Goal: Information Seeking & Learning: Learn about a topic

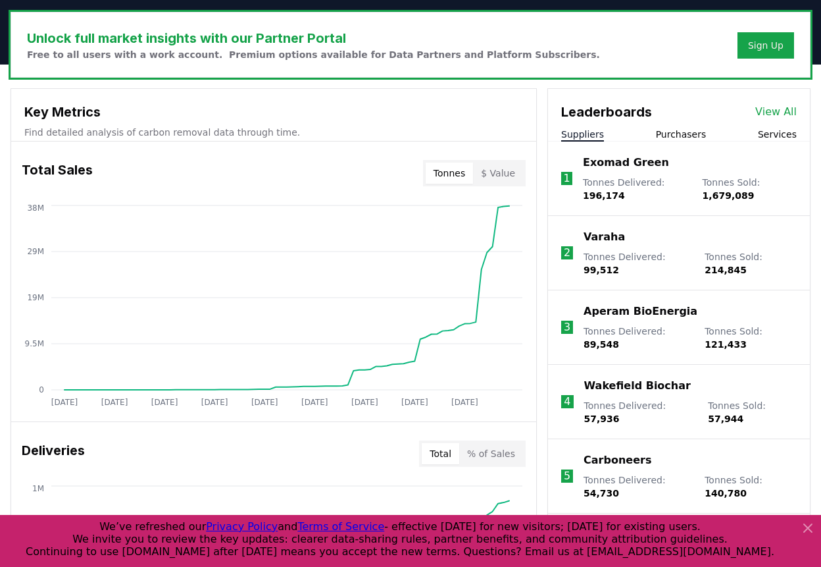
scroll to position [461, 0]
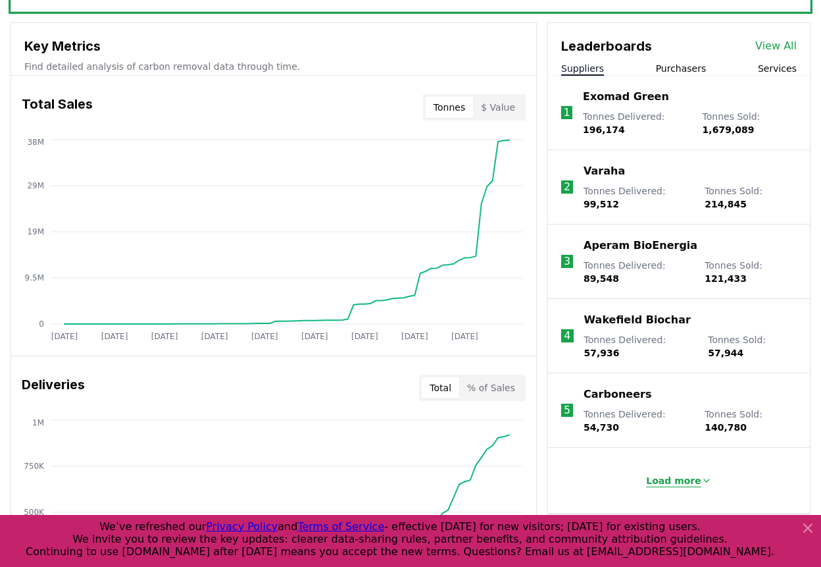
click at [669, 474] on p "Load more" at bounding box center [673, 480] width 55 height 13
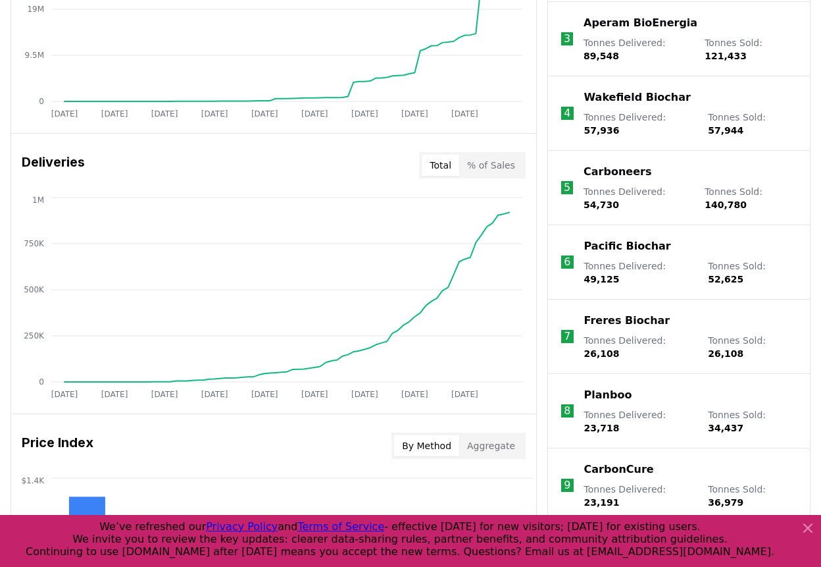
scroll to position [658, 0]
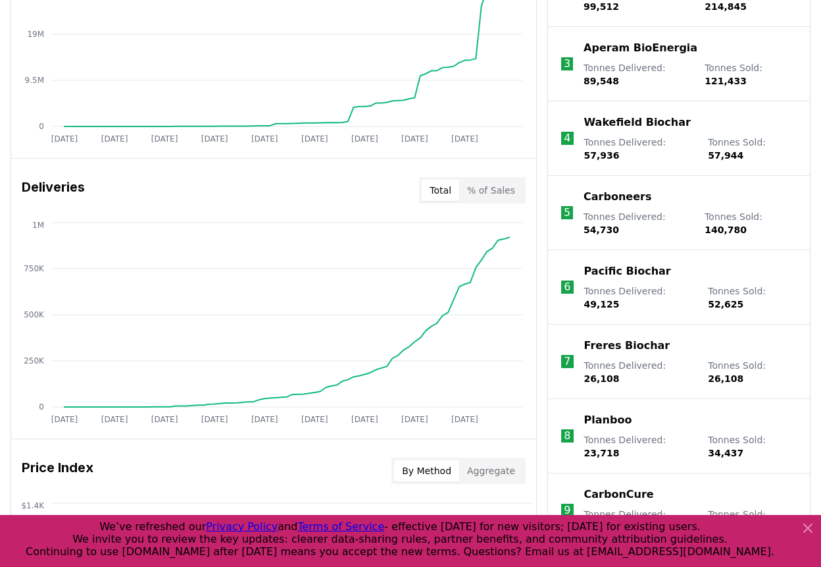
click at [491, 193] on button "% of Sales" at bounding box center [491, 190] width 64 height 21
click at [446, 193] on button "Total" at bounding box center [441, 190] width 38 height 21
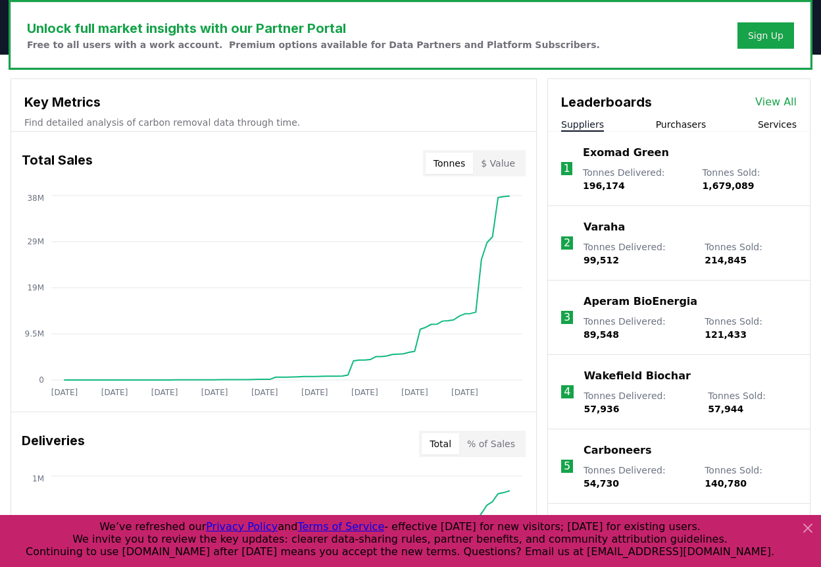
scroll to position [395, 0]
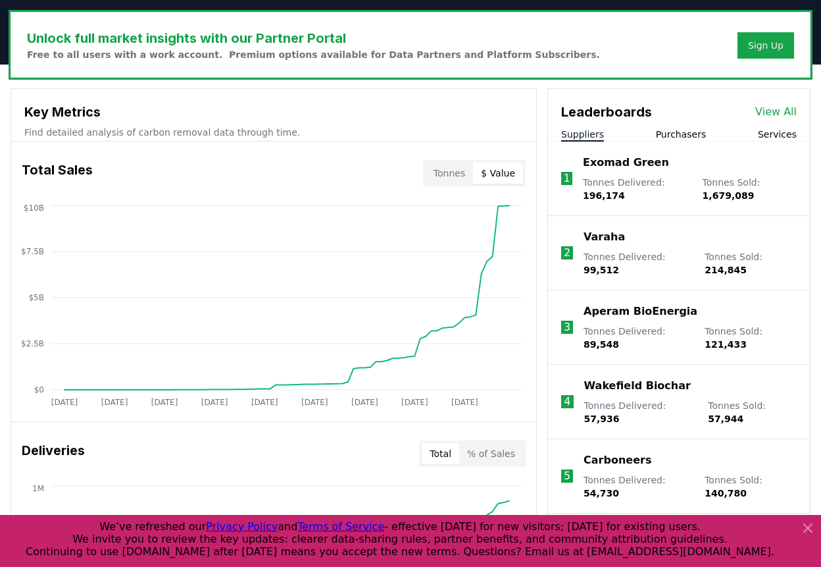
click at [511, 177] on button "$ Value" at bounding box center [498, 173] width 50 height 21
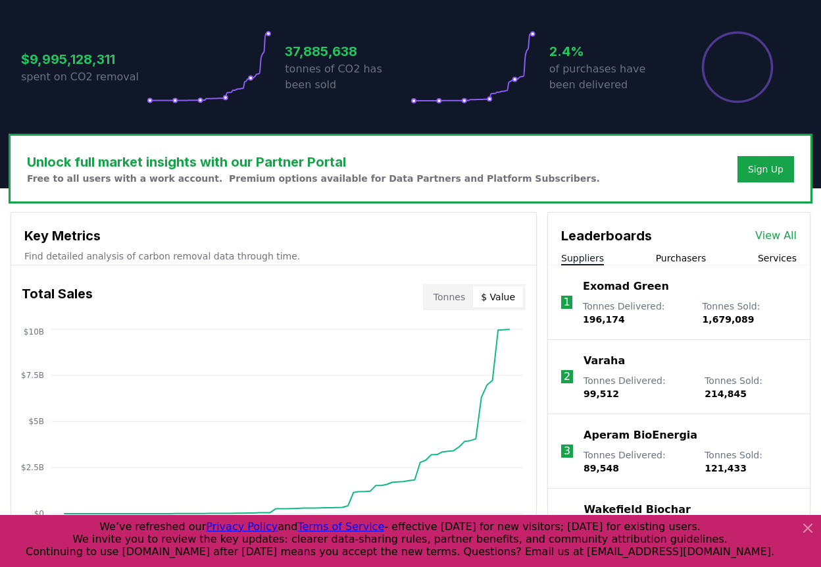
scroll to position [197, 0]
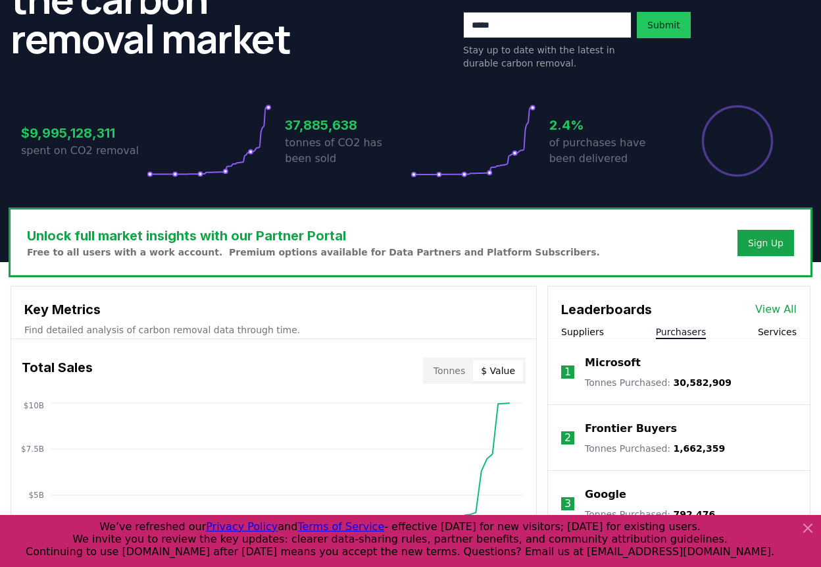
click at [689, 336] on button "Purchasers" at bounding box center [681, 331] width 51 height 13
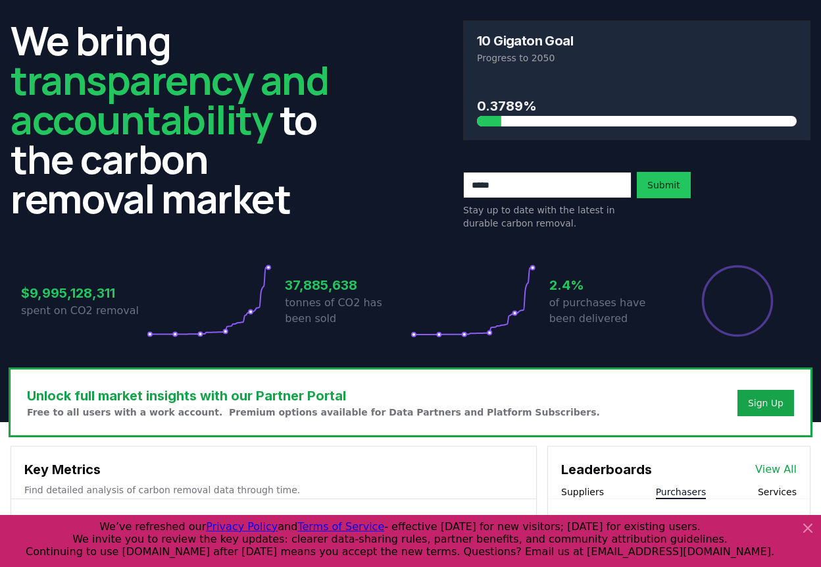
scroll to position [0, 0]
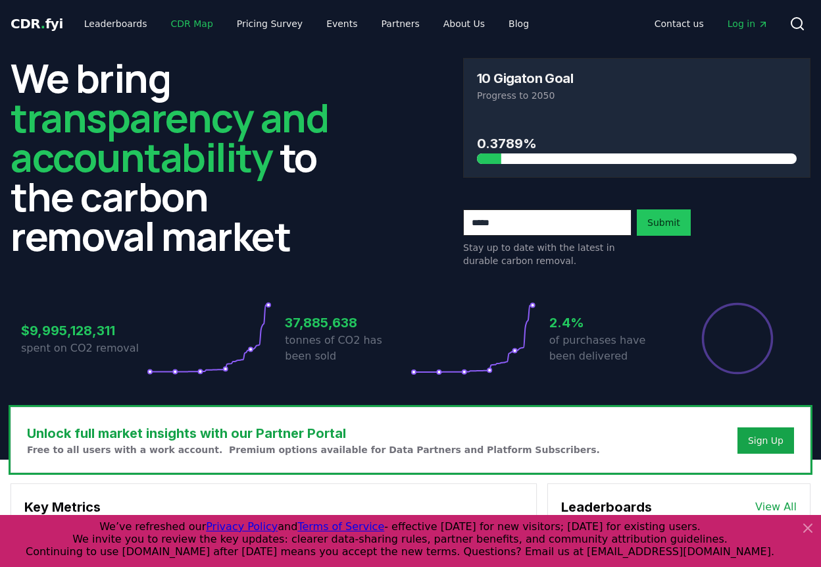
click at [184, 20] on link "CDR Map" at bounding box center [192, 24] width 63 height 24
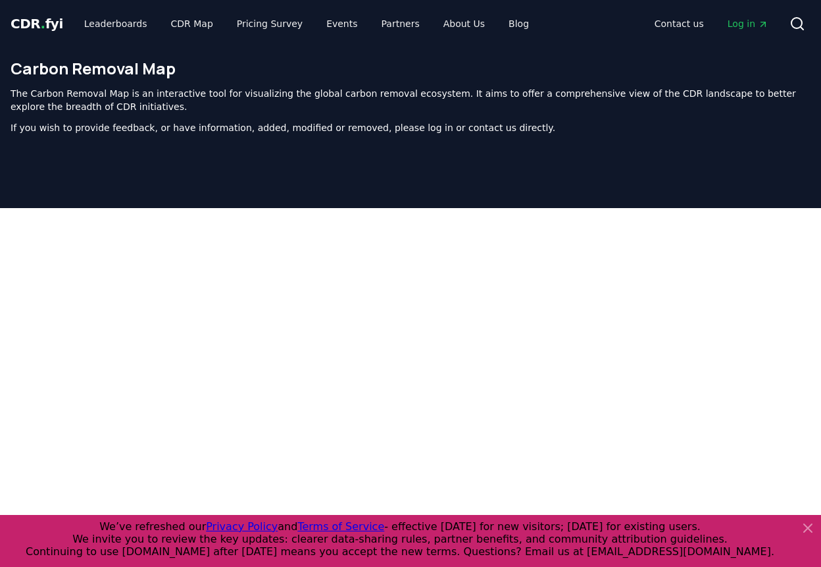
scroll to position [419, 0]
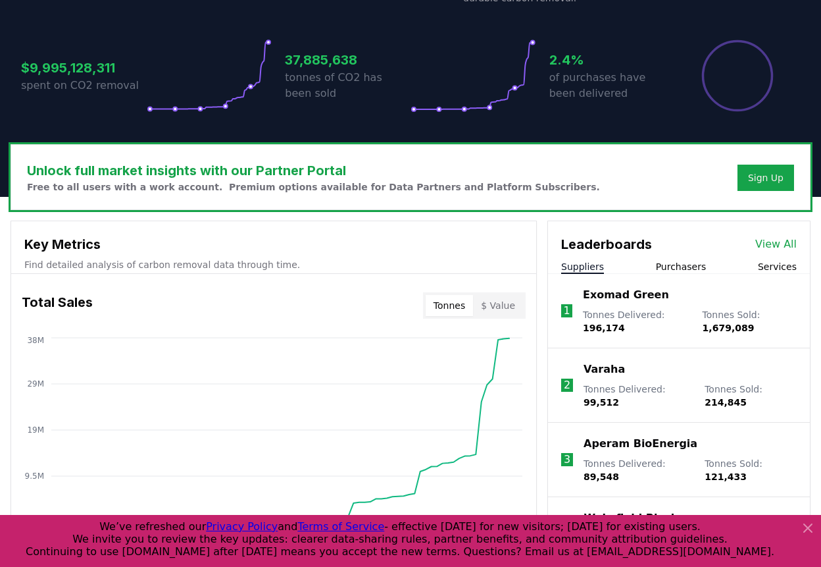
scroll to position [263, 0]
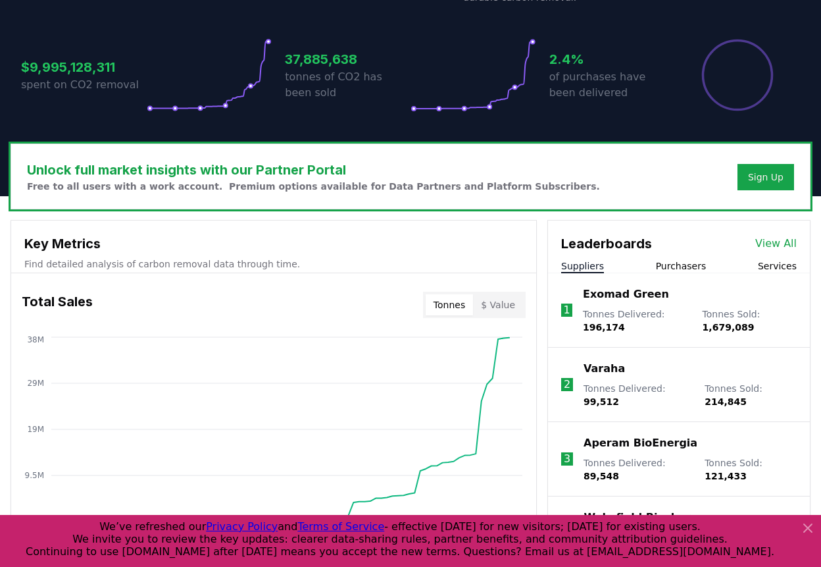
click at [773, 247] on link "View All" at bounding box center [776, 244] width 41 height 16
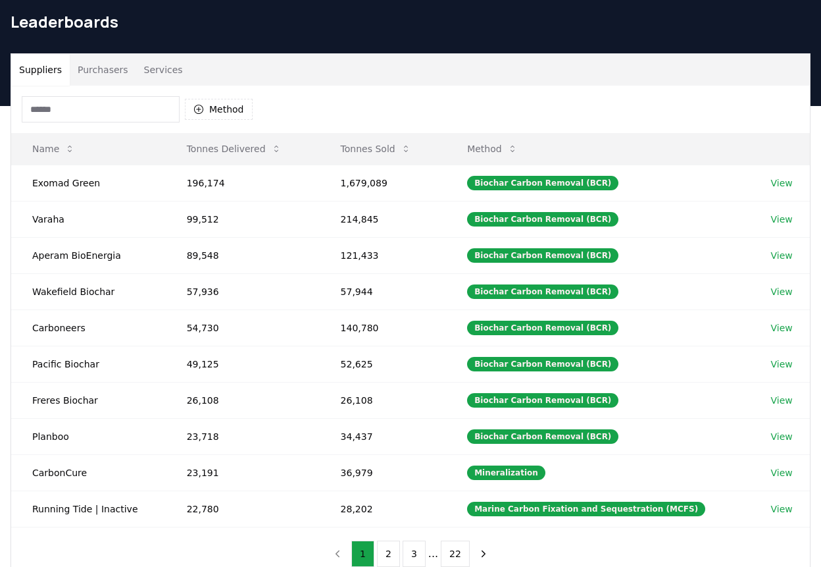
scroll to position [66, 0]
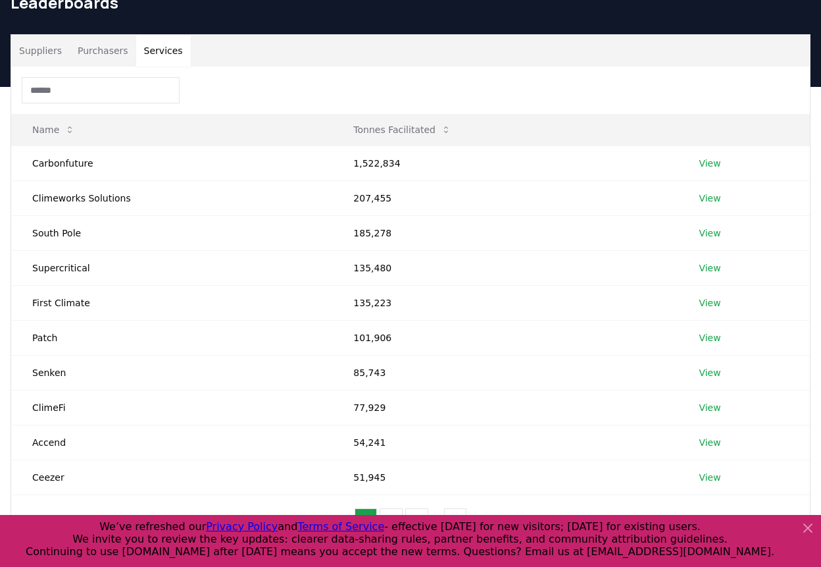
click at [149, 45] on button "Services" at bounding box center [163, 51] width 55 height 32
